Goal: Check status: Check status

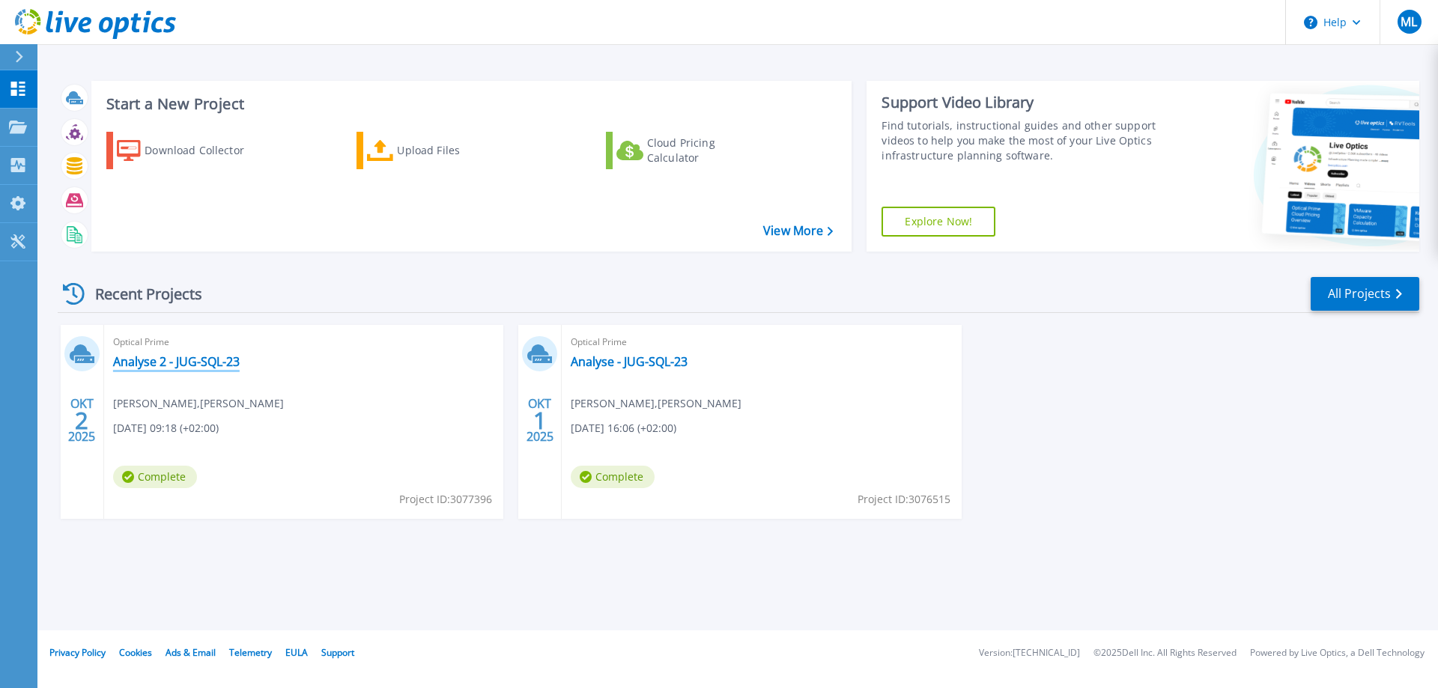
click at [186, 364] on link "Analyse 2 - JUG-SQL-23" at bounding box center [176, 361] width 127 height 15
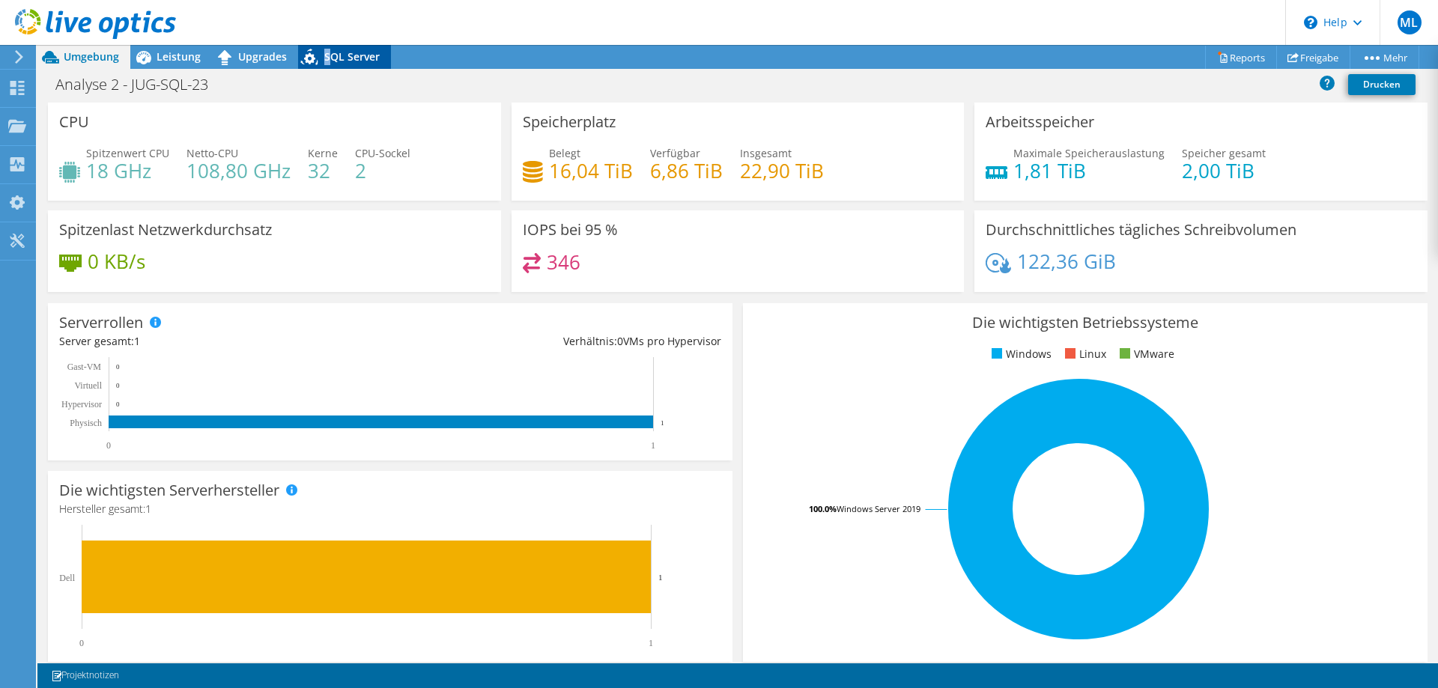
click at [326, 56] on span "SQL Server" at bounding box center [351, 56] width 55 height 14
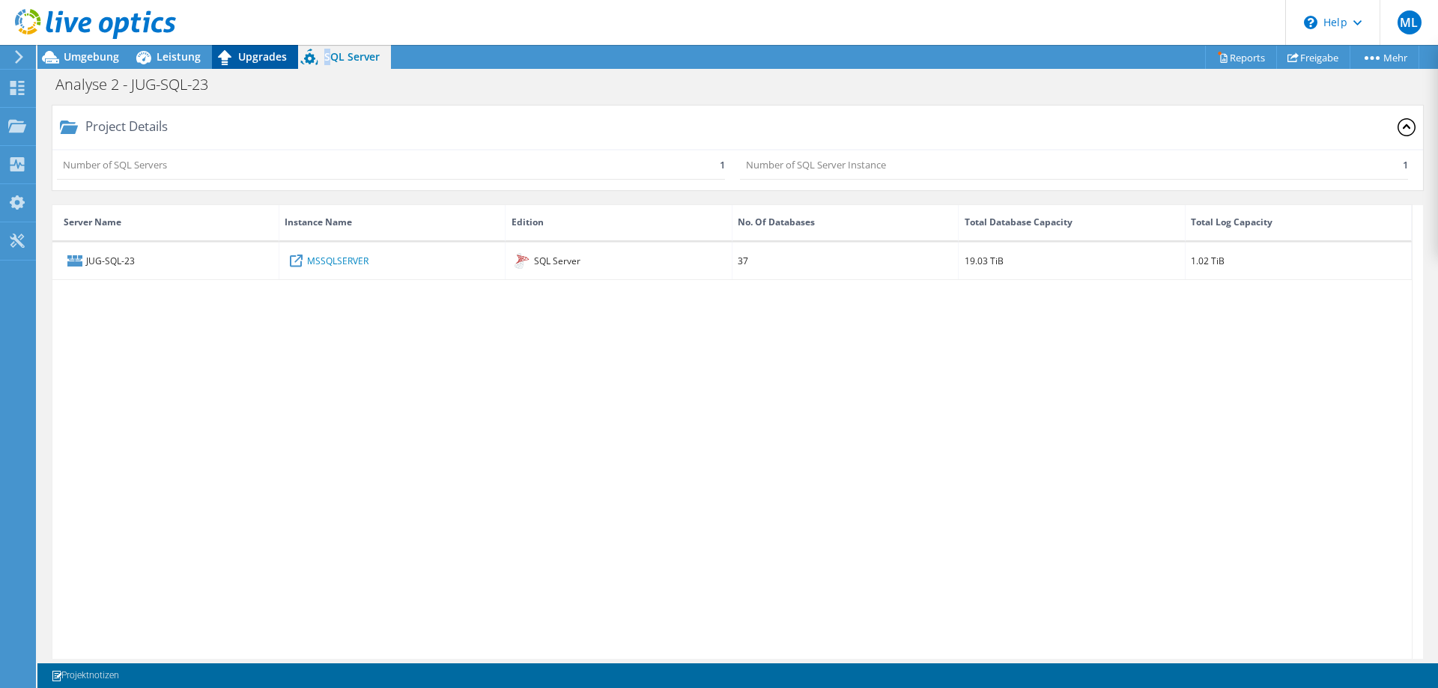
click at [255, 55] on span "Upgrades" at bounding box center [262, 56] width 49 height 14
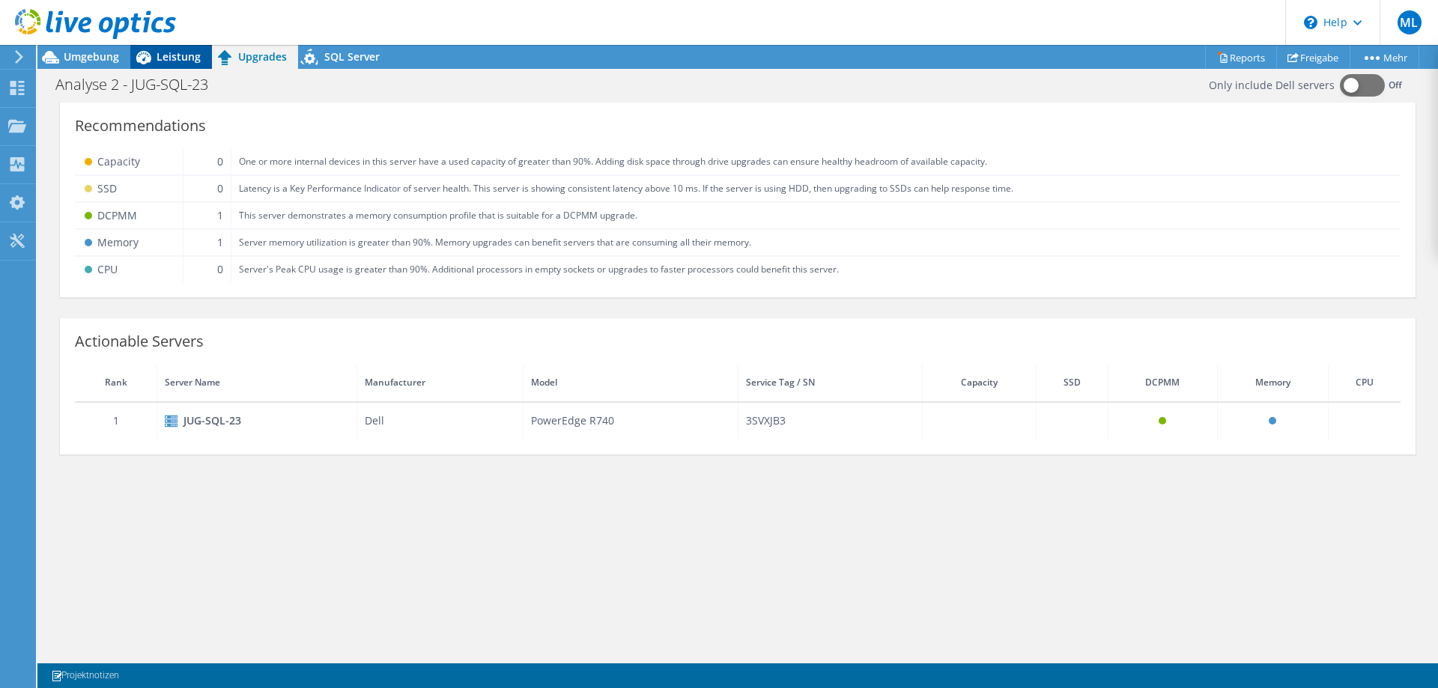
click at [186, 54] on span "Leistung" at bounding box center [178, 56] width 44 height 14
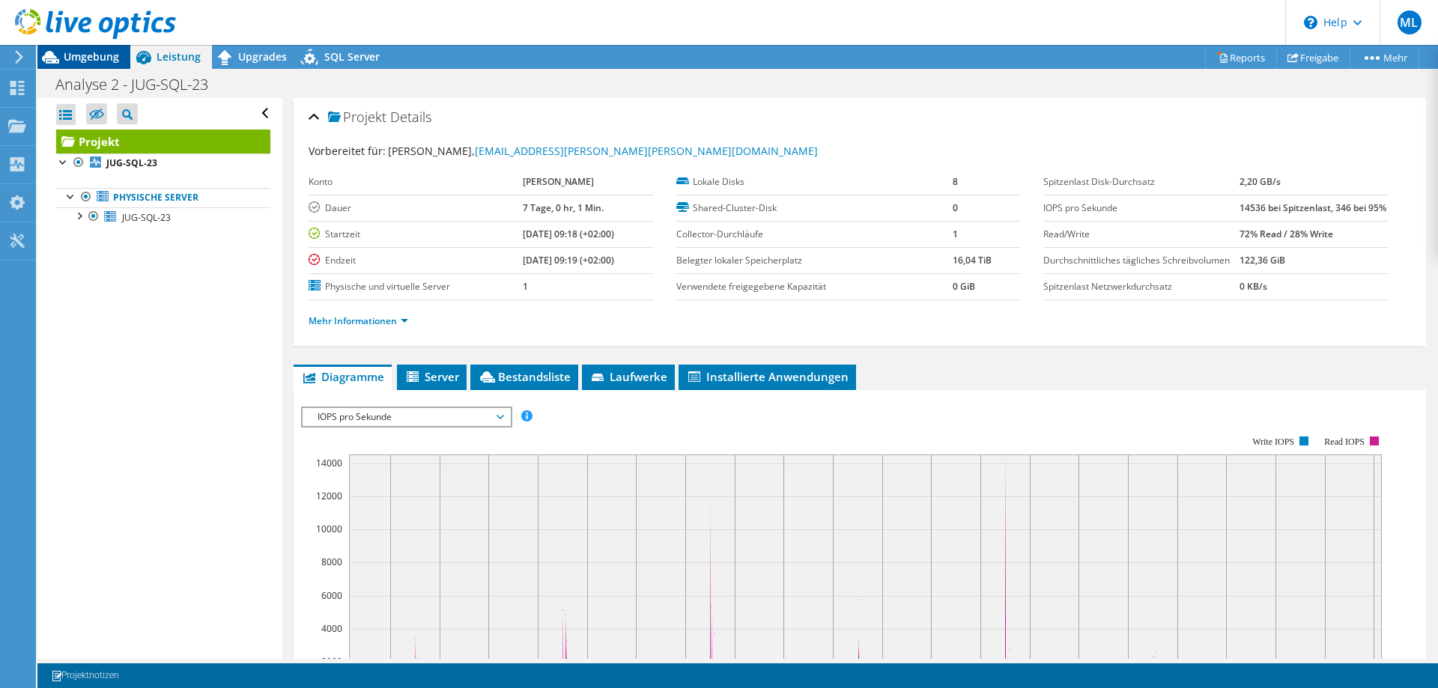
click at [84, 58] on span "Umgebung" at bounding box center [91, 56] width 55 height 14
